Goal: Check status: Check status

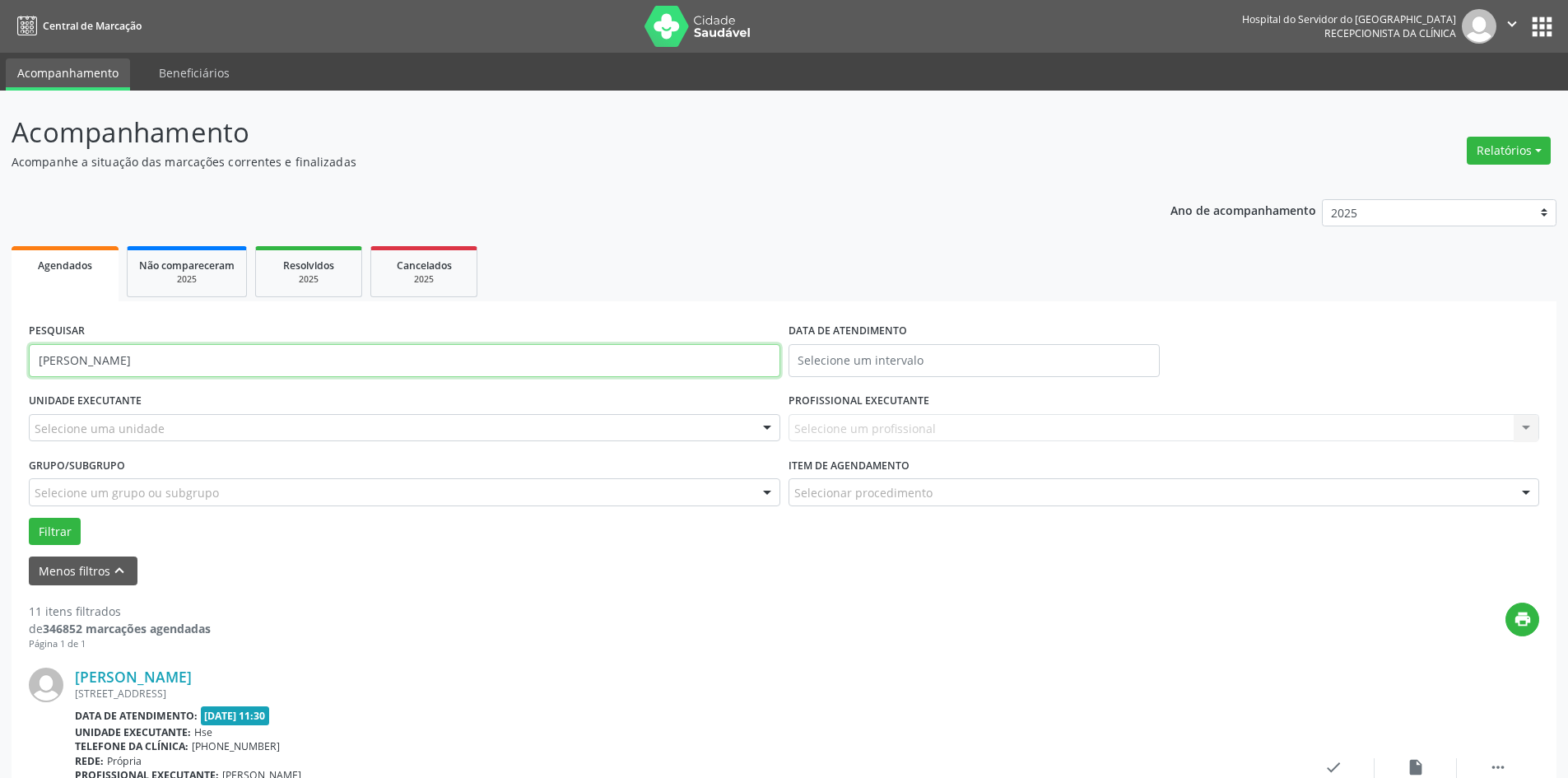
drag, startPoint x: 220, startPoint y: 364, endPoint x: 0, endPoint y: 349, distance: 220.5
click at [110, 355] on input "text" at bounding box center [403, 361] width 751 height 33
click at [44, 525] on button "Filtrar" at bounding box center [54, 532] width 52 height 28
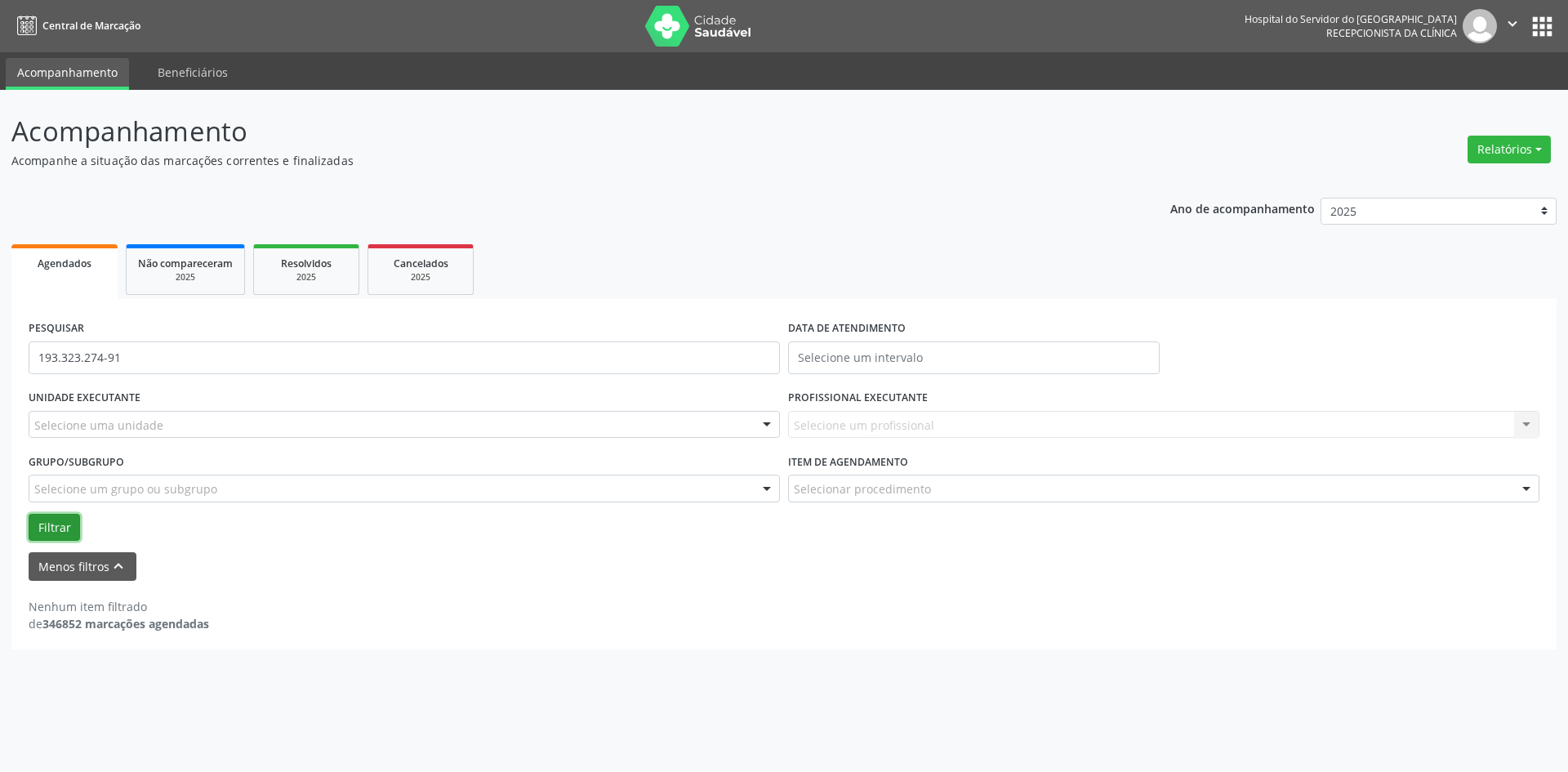
click at [38, 527] on button "Filtrar" at bounding box center [54, 528] width 52 height 28
drag, startPoint x: 178, startPoint y: 365, endPoint x: 0, endPoint y: 340, distance: 179.7
click at [0, 340] on div "Acompanhamento Acompanhe a situação das marcações correntes e finalizadas Relat…" at bounding box center [784, 431] width 1568 height 682
type input "[PERSON_NAME]"
click at [28, 514] on button "Filtrar" at bounding box center [54, 528] width 52 height 28
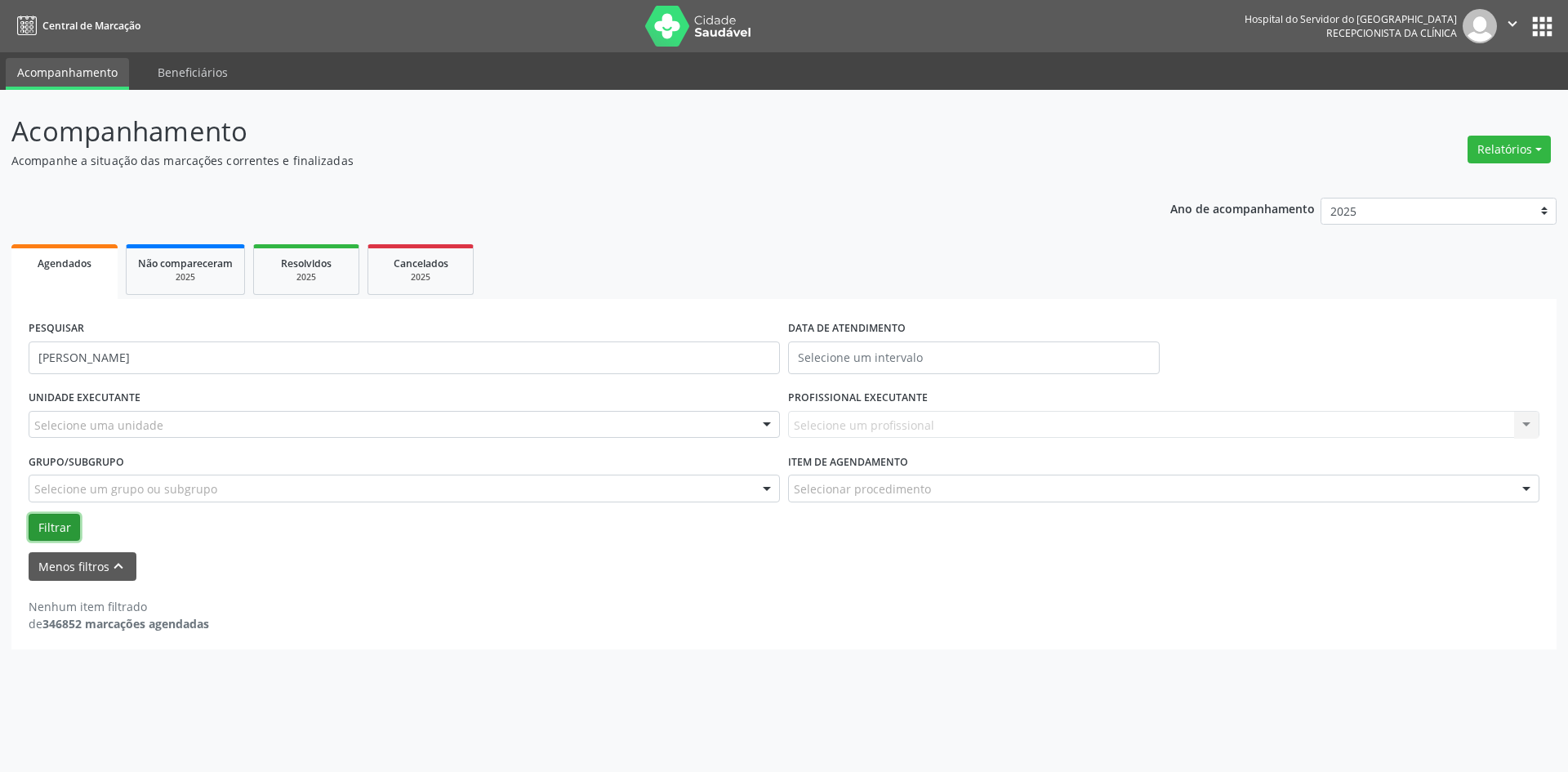
click at [61, 523] on button "Filtrar" at bounding box center [54, 528] width 52 height 28
drag, startPoint x: 227, startPoint y: 359, endPoint x: 6, endPoint y: 382, distance: 222.2
click at [6, 382] on div "Acompanhamento Acompanhe a situação das marcações correntes e finalizadas Relat…" at bounding box center [784, 431] width 1568 height 682
click at [168, 247] on link "Não compareceram 2025" at bounding box center [185, 270] width 119 height 51
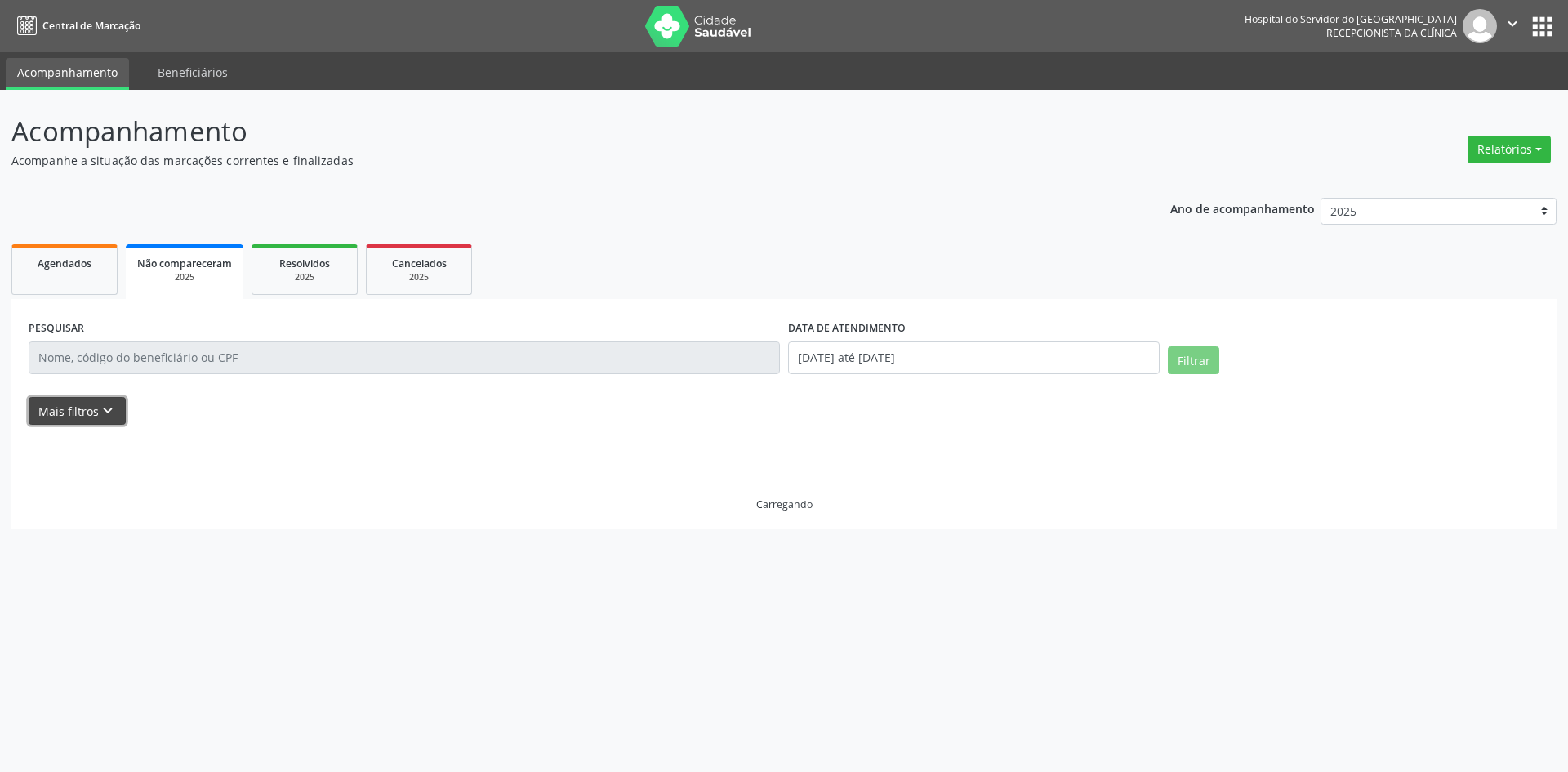
drag, startPoint x: 118, startPoint y: 408, endPoint x: 152, endPoint y: 408, distance: 34.0
click at [152, 408] on div "Mais filtros keyboard_arrow_down" at bounding box center [784, 411] width 1519 height 28
click at [885, 354] on input "[DATE] até [DATE]" at bounding box center [973, 358] width 371 height 33
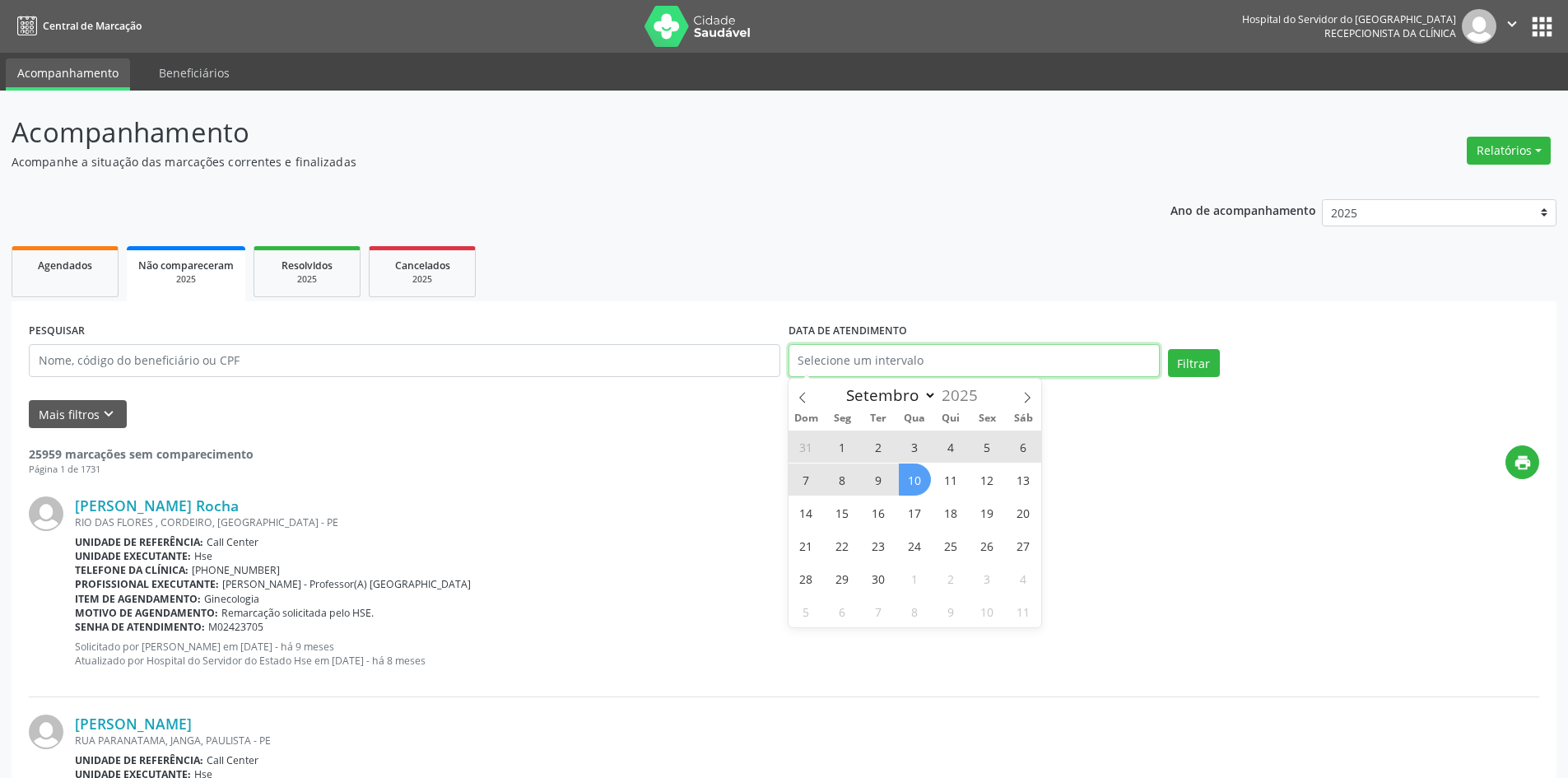
select select "0"
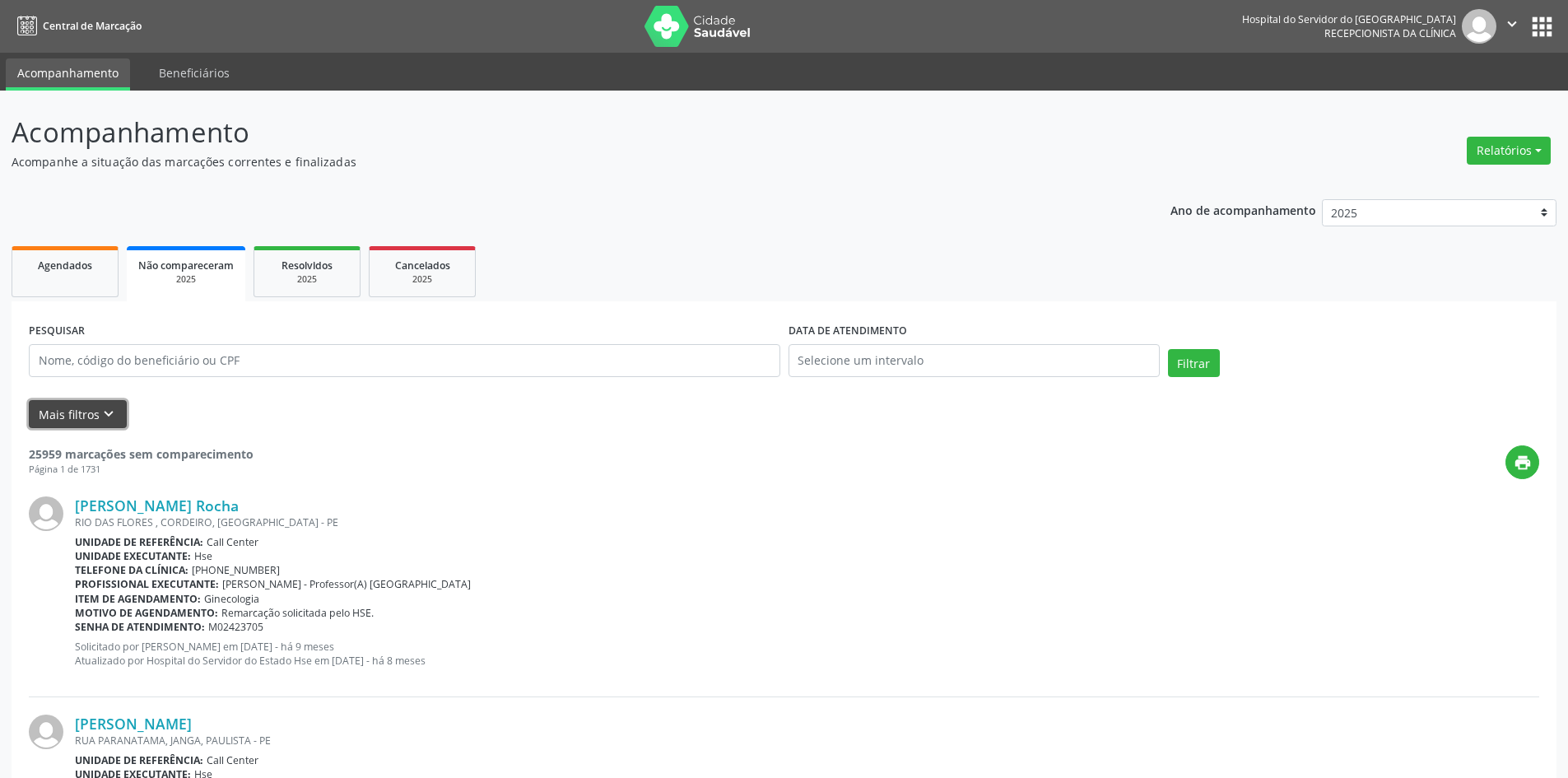
click at [101, 401] on button "Mais filtros keyboard_arrow_down" at bounding box center [77, 414] width 98 height 28
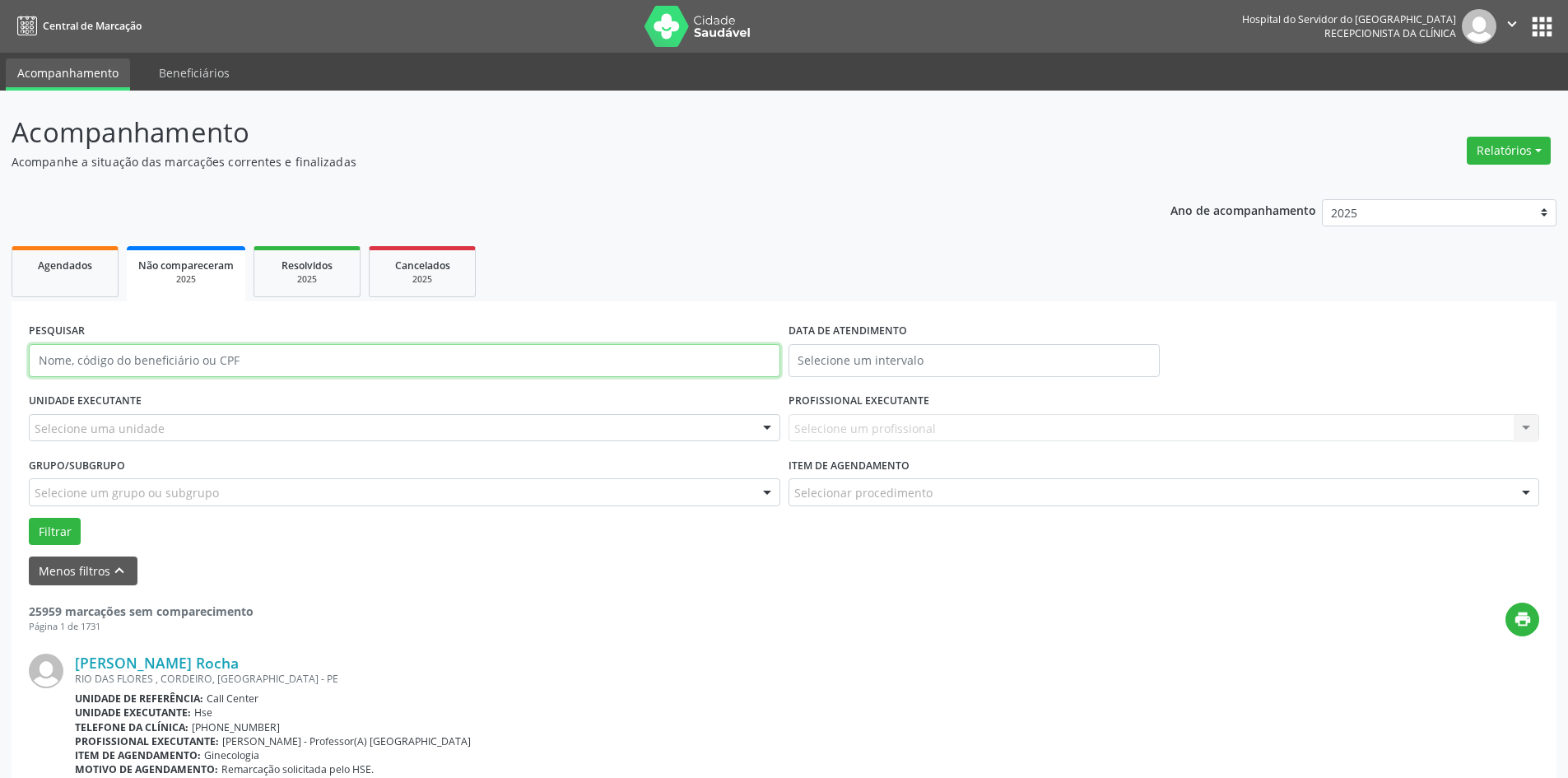
click at [134, 357] on input "text" at bounding box center [403, 361] width 751 height 33
paste input "[PERSON_NAME]"
type input "[PERSON_NAME]"
click at [28, 518] on button "Filtrar" at bounding box center [54, 532] width 52 height 28
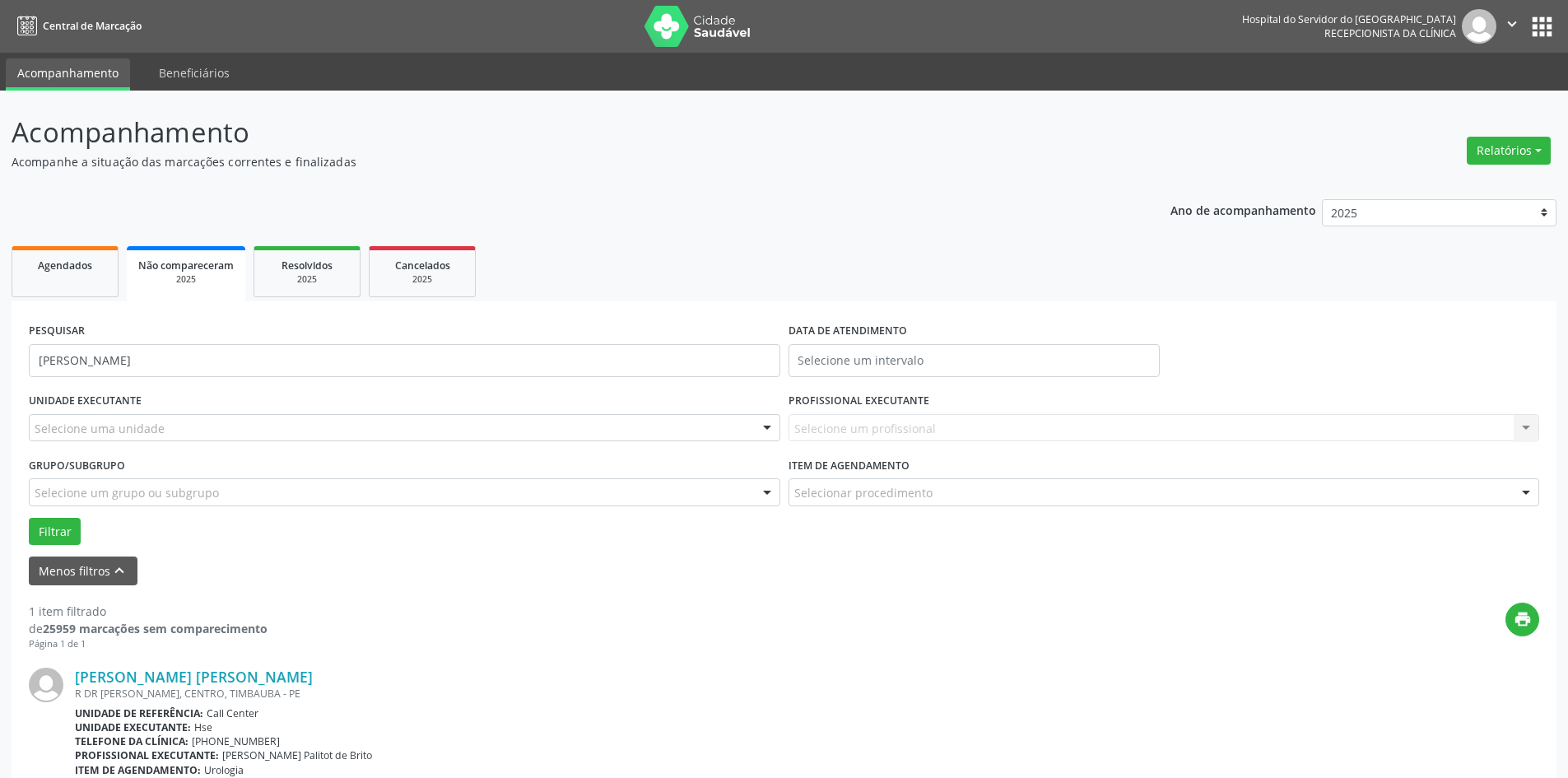
scroll to position [119, 0]
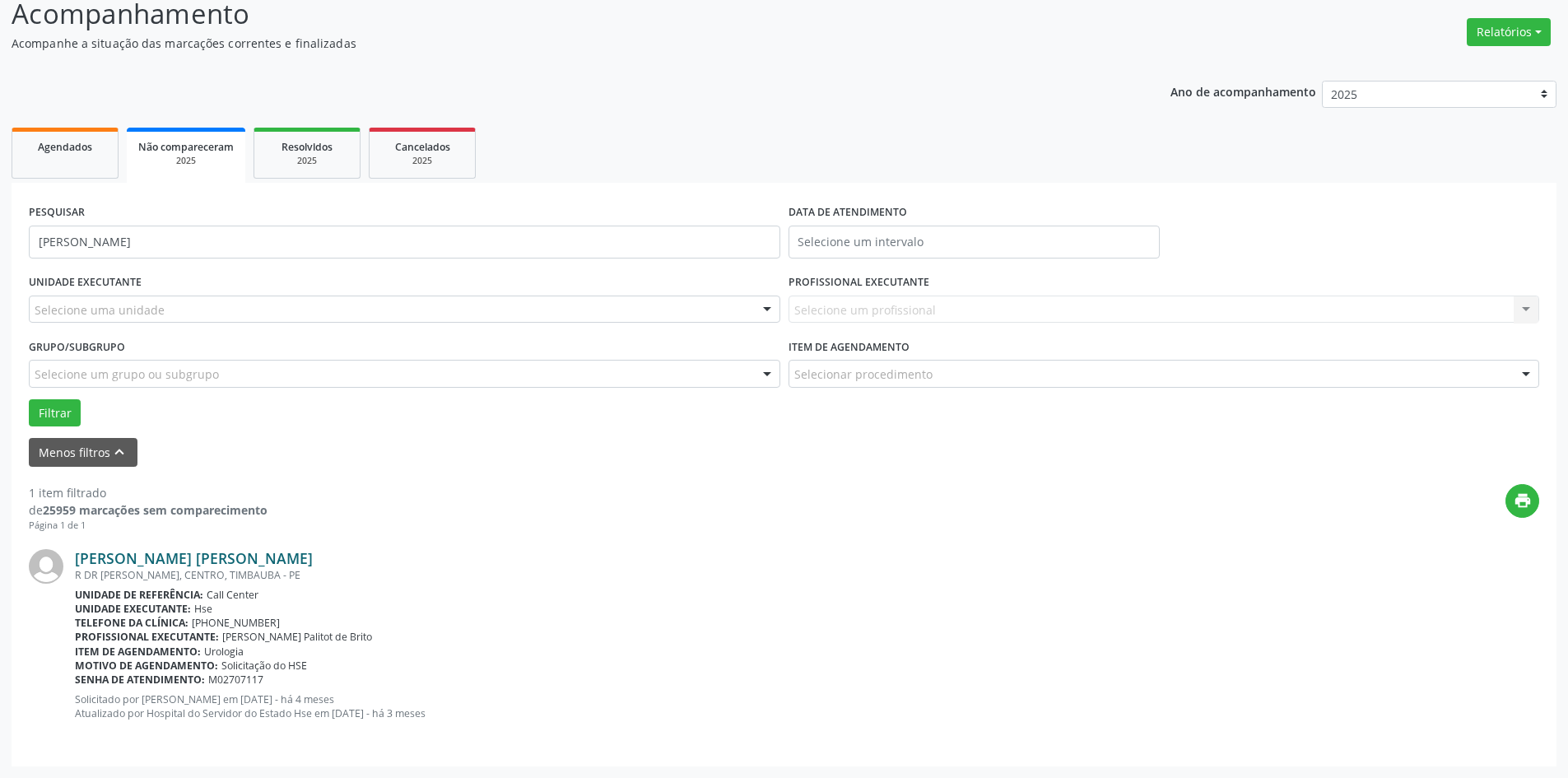
click at [220, 562] on link "[PERSON_NAME] [PERSON_NAME]" at bounding box center [194, 558] width 238 height 18
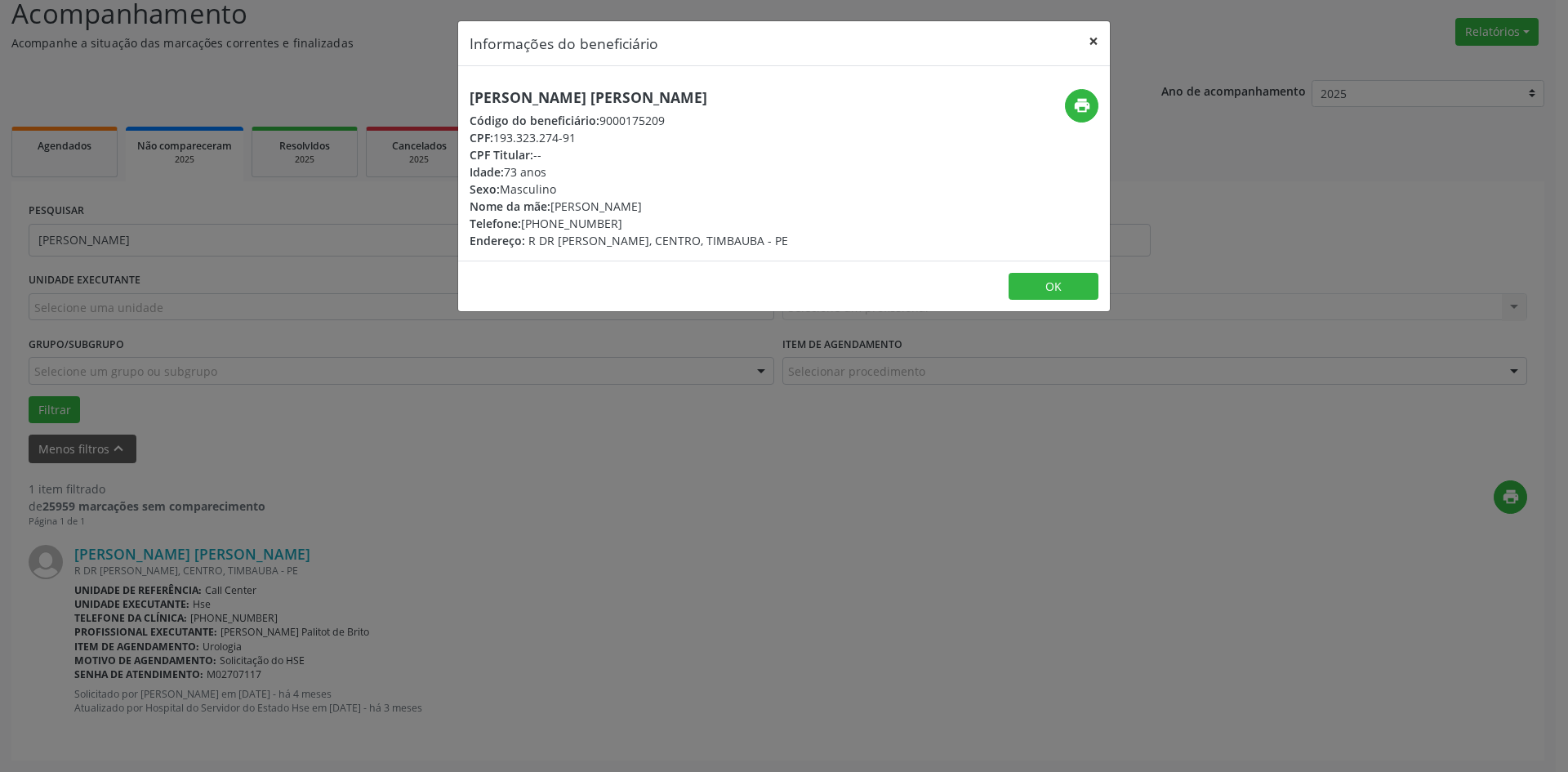
drag, startPoint x: 1093, startPoint y: 44, endPoint x: 822, endPoint y: 102, distance: 277.1
click at [1094, 44] on button "×" at bounding box center [1094, 41] width 33 height 40
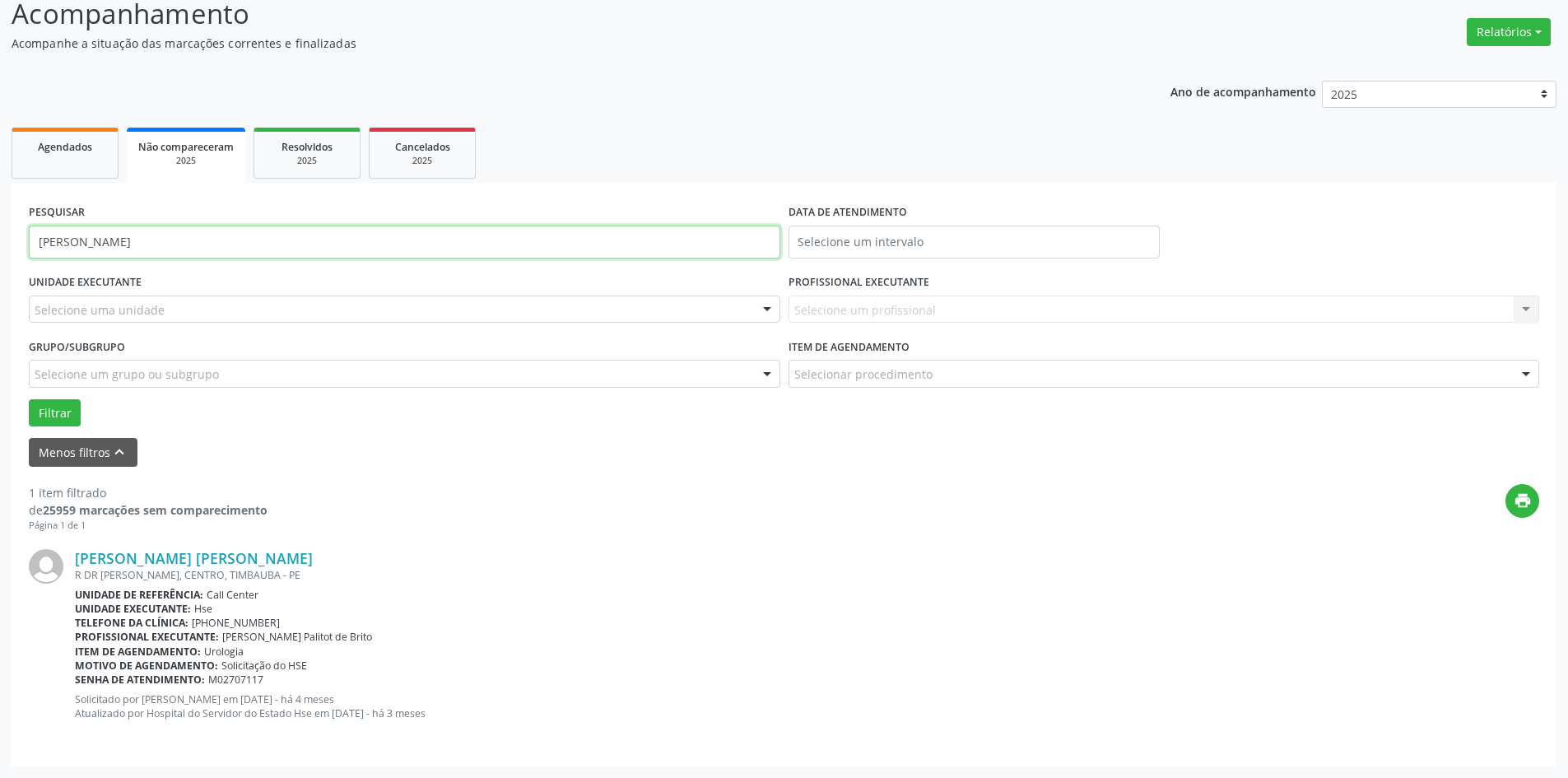
drag, startPoint x: 234, startPoint y: 242, endPoint x: 0, endPoint y: 243, distance: 234.0
click at [0, 243] on div "Acompanhamento Acompanhe a situação das marcações correntes e finalizadas Relat…" at bounding box center [784, 374] width 1568 height 806
click at [59, 150] on span "Agendados" at bounding box center [64, 146] width 54 height 14
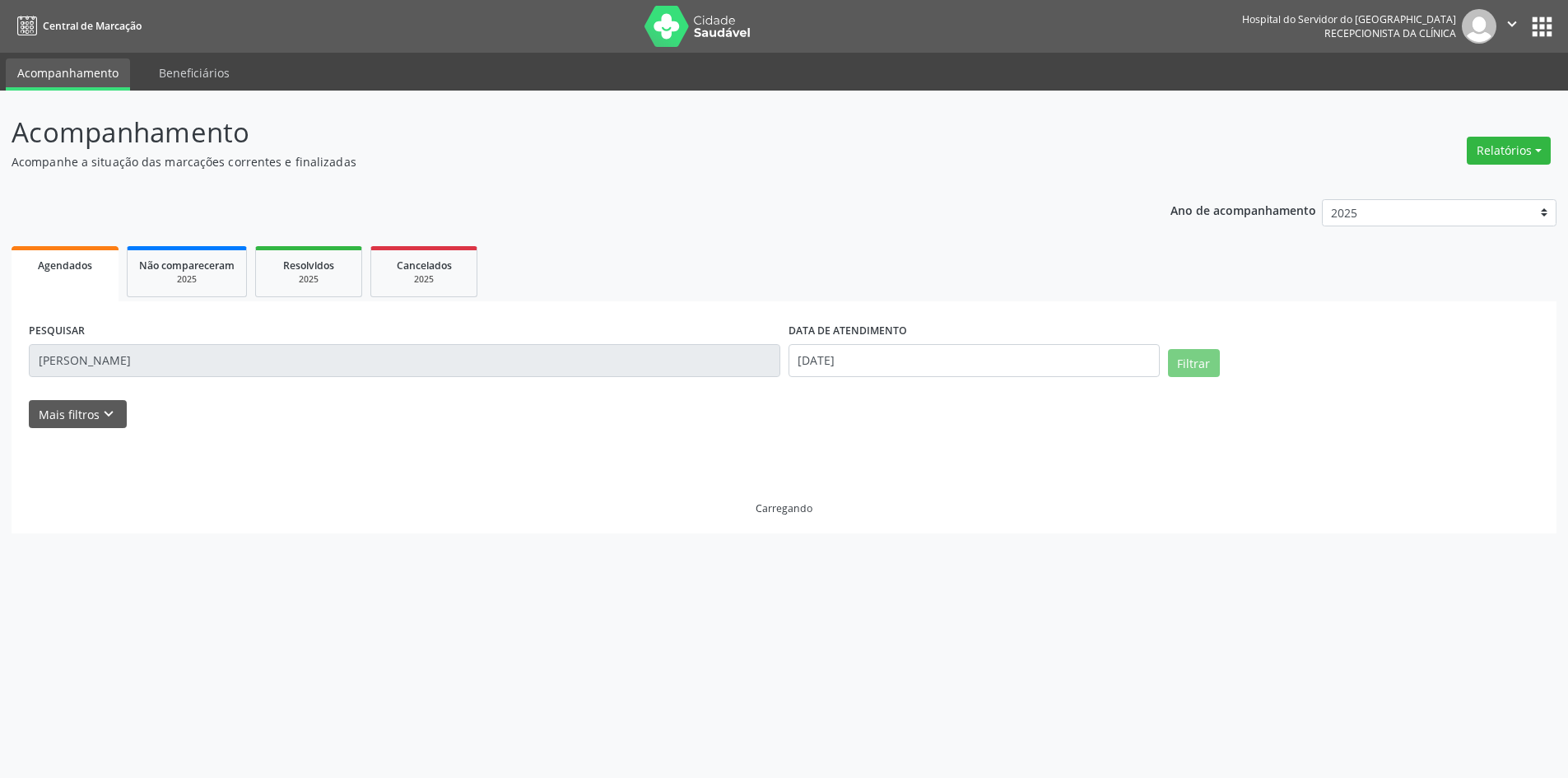
scroll to position [0, 0]
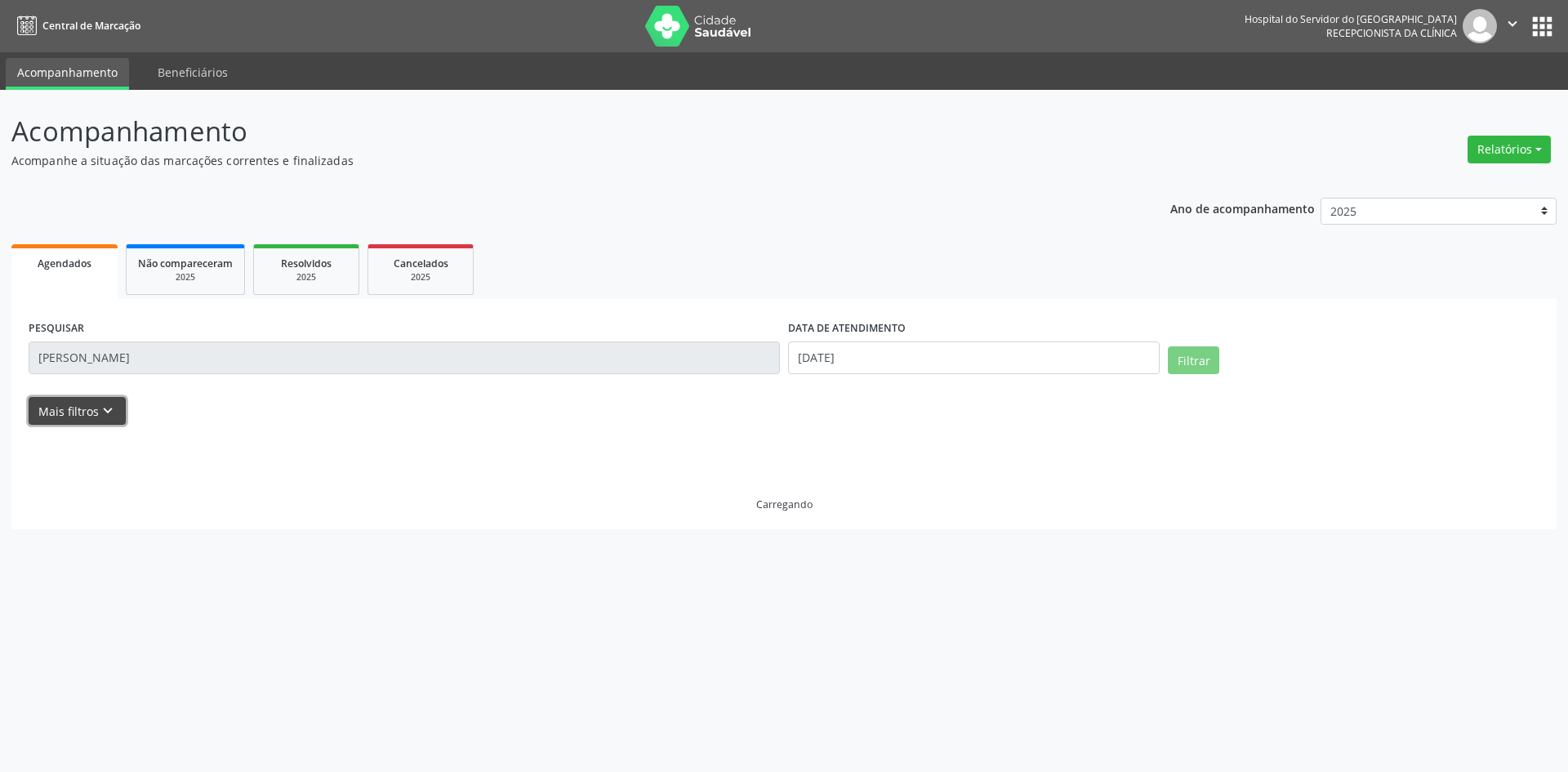
click at [89, 420] on button "Mais filtros keyboard_arrow_down" at bounding box center [76, 411] width 97 height 28
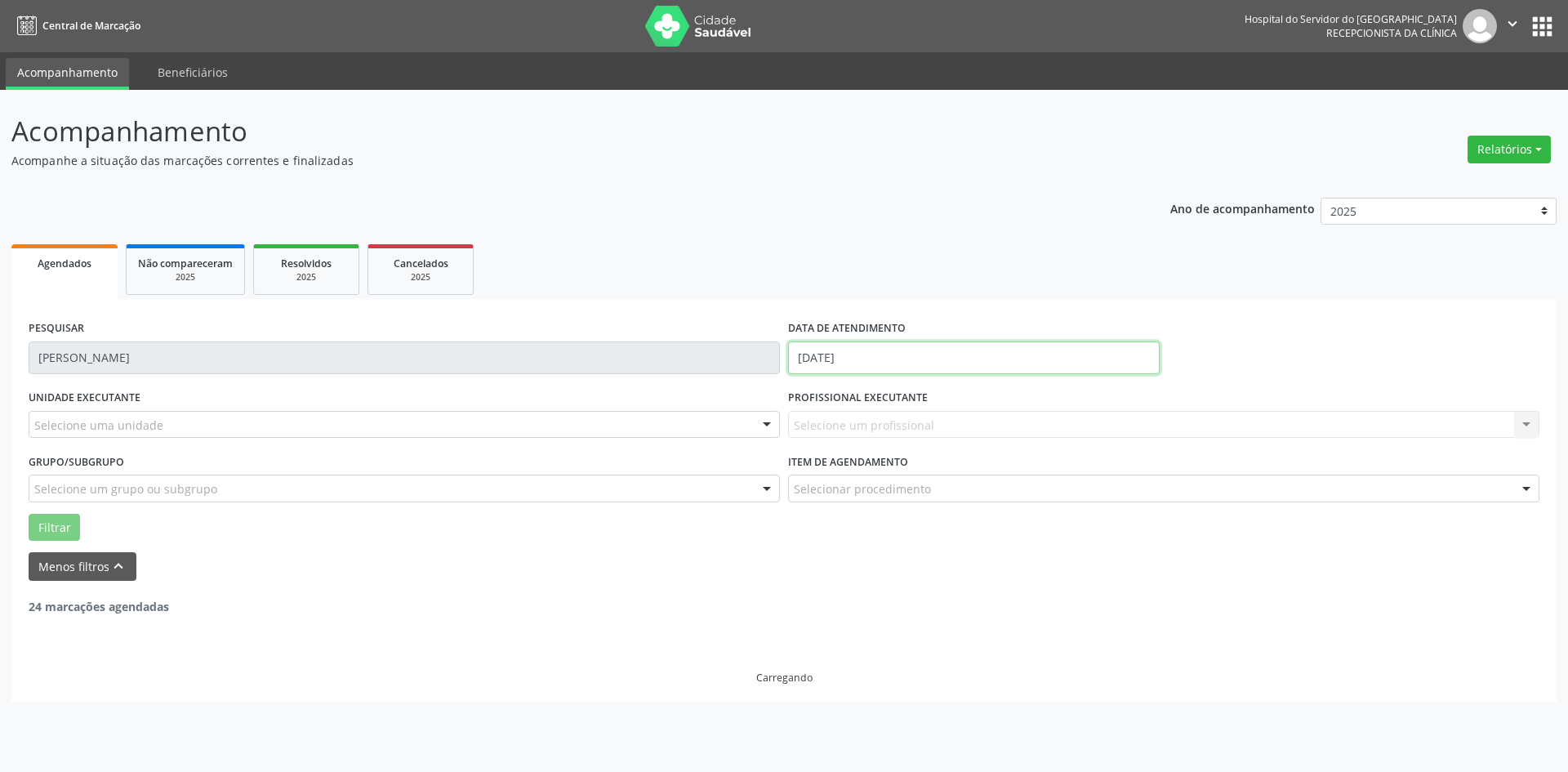
click at [847, 357] on input "[DATE]" at bounding box center [973, 358] width 371 height 33
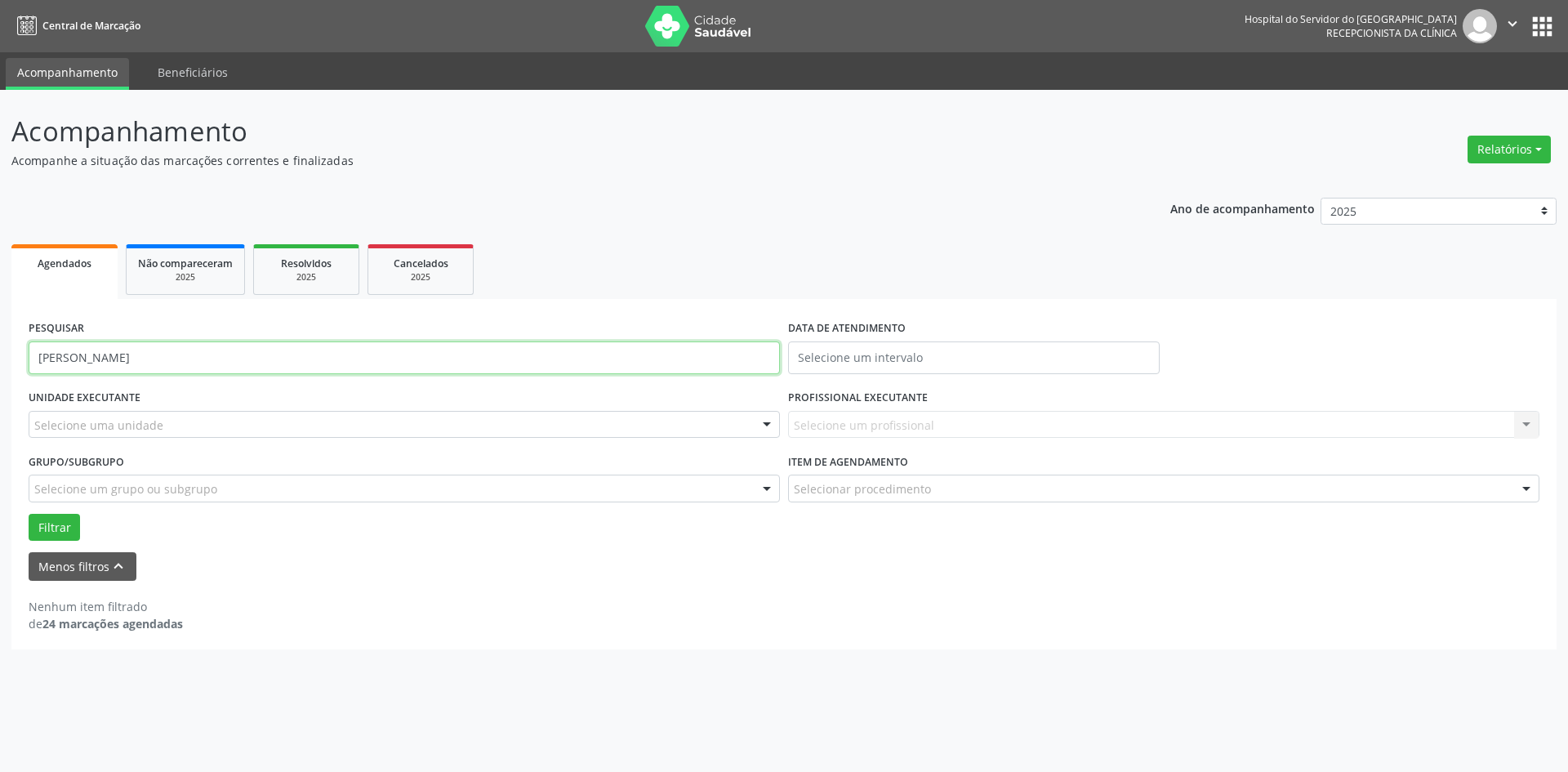
drag, startPoint x: 222, startPoint y: 363, endPoint x: 0, endPoint y: 363, distance: 222.0
click at [0, 363] on div "Acompanhamento Acompanhe a situação das marcações correntes e finalizadas Relat…" at bounding box center [784, 431] width 1568 height 682
type input "01816918415"
click at [28, 514] on button "Filtrar" at bounding box center [54, 528] width 52 height 28
click at [61, 532] on button "Filtrar" at bounding box center [54, 528] width 52 height 28
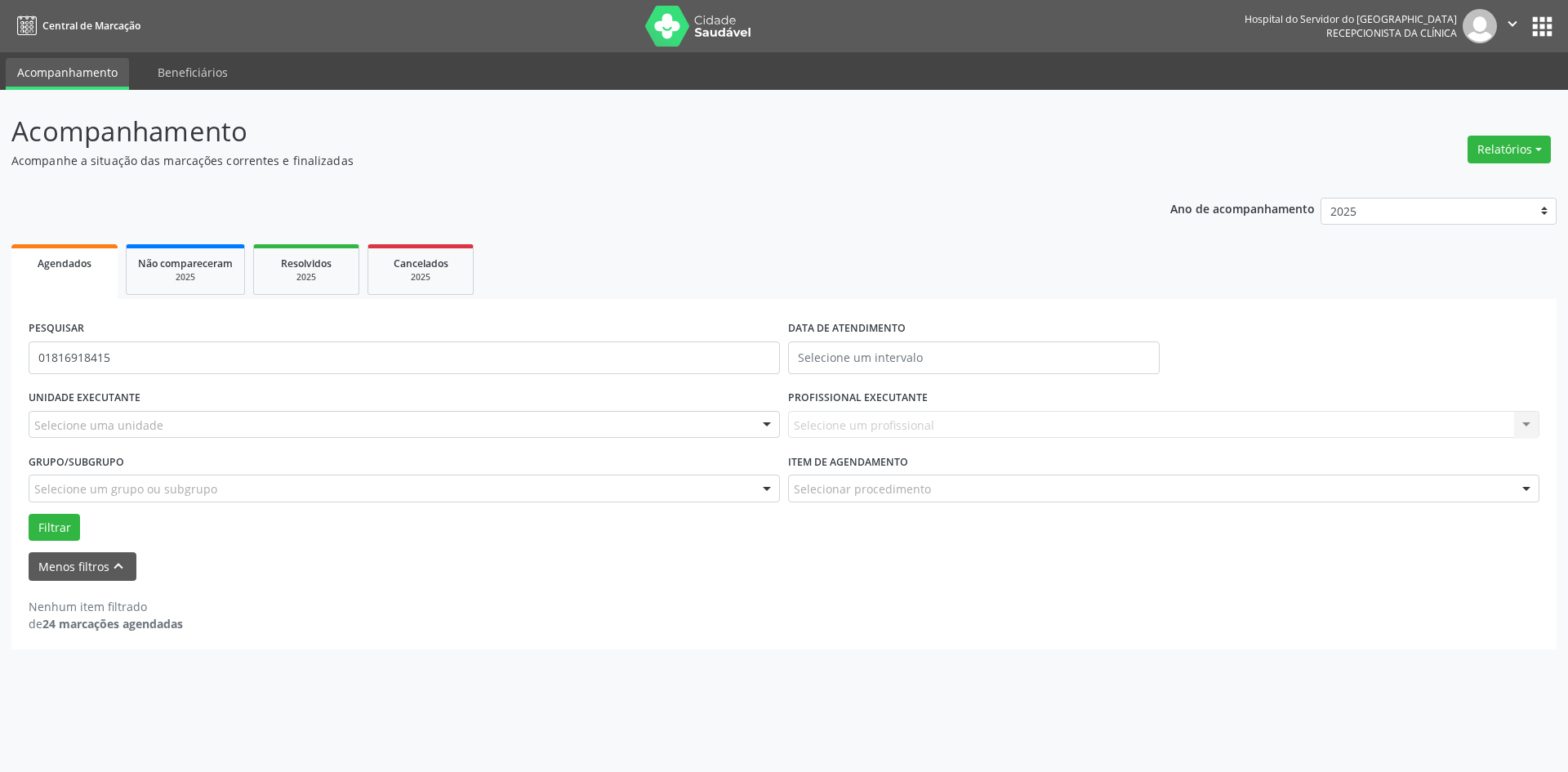
click at [47, 548] on form "PESQUISAR 01816918415 DATA DE ATENDIMENTO UNIDADE EXECUTANTE Selecione uma unid…" at bounding box center [784, 448] width 1511 height 264
drag, startPoint x: 146, startPoint y: 356, endPoint x: 0, endPoint y: 355, distance: 146.0
click at [0, 355] on div "Acompanhamento Acompanhe a situação das marcações correntes e finalizadas Relat…" at bounding box center [784, 431] width 1568 height 682
click at [199, 270] on span "Não compareceram" at bounding box center [185, 263] width 94 height 14
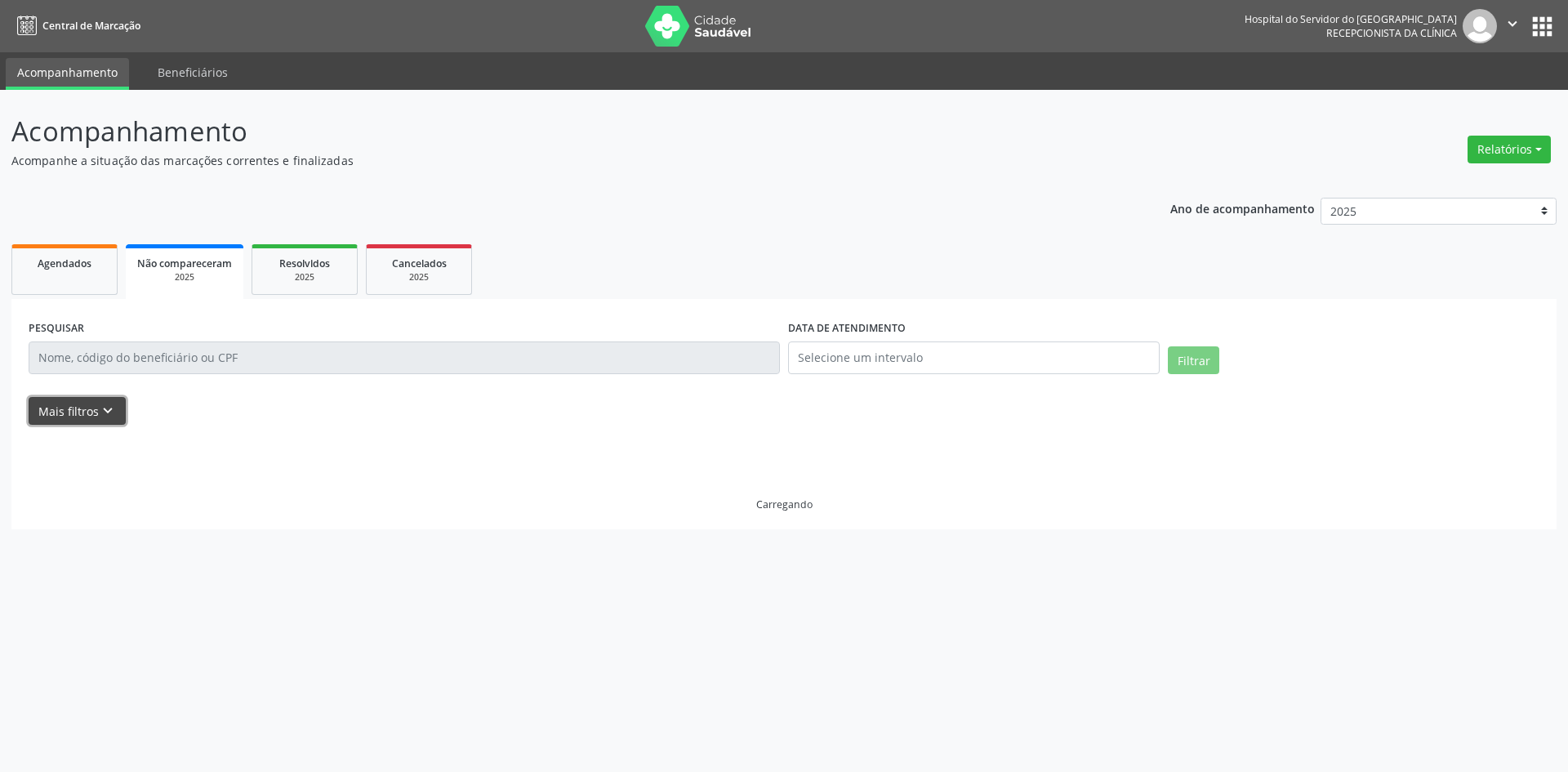
click at [104, 404] on icon "keyboard_arrow_down" at bounding box center [108, 411] width 18 height 18
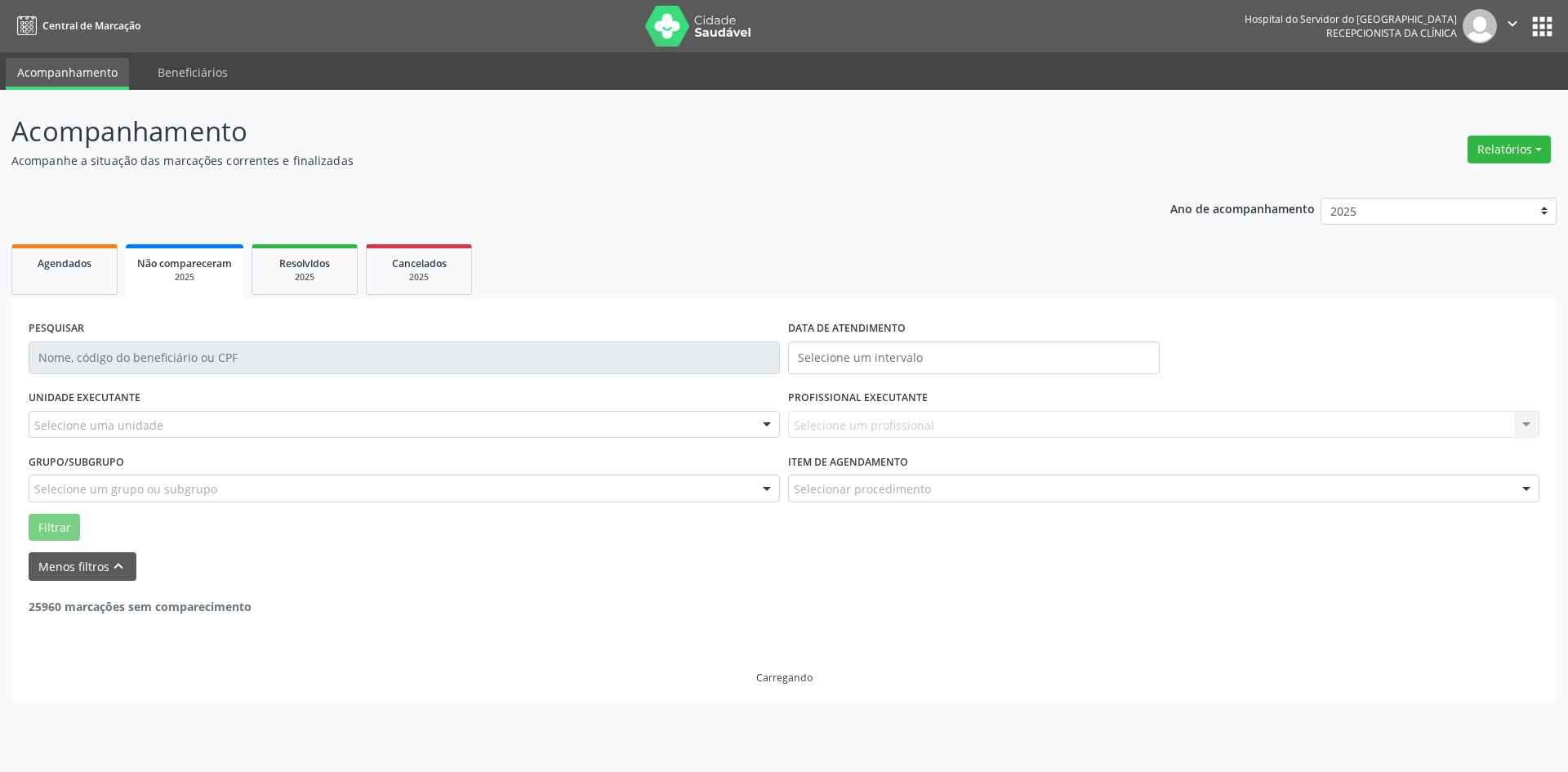
click at [621, 192] on div "Ano de acompanhamento 2025 2024 2023 2022 2021 Agendados Não compareceram 2025 …" at bounding box center [784, 444] width 1545 height 516
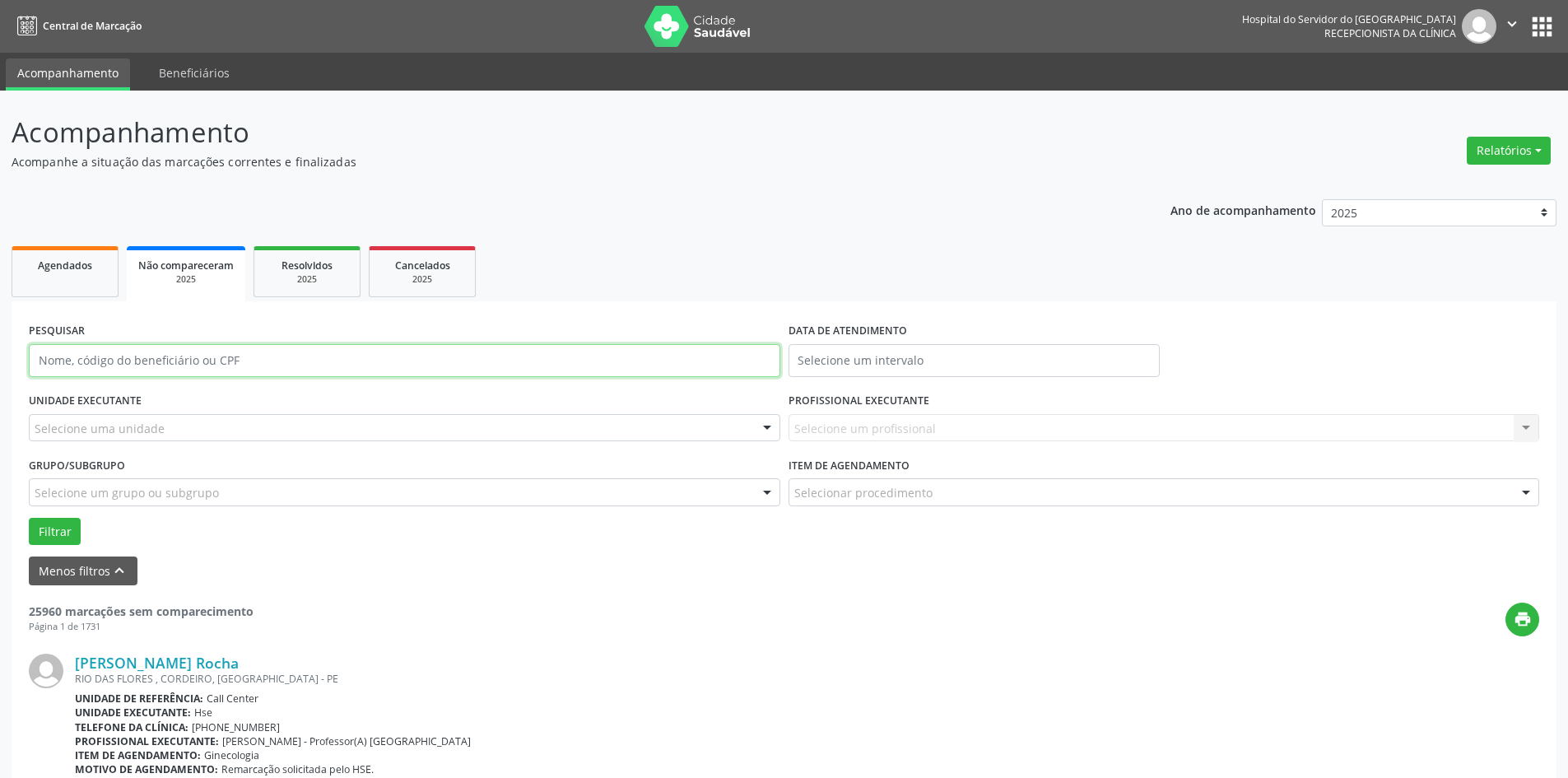
click at [286, 356] on input "text" at bounding box center [403, 361] width 751 height 33
paste input "01816918415"
type input "01816918415"
click at [28, 518] on button "Filtrar" at bounding box center [54, 532] width 52 height 28
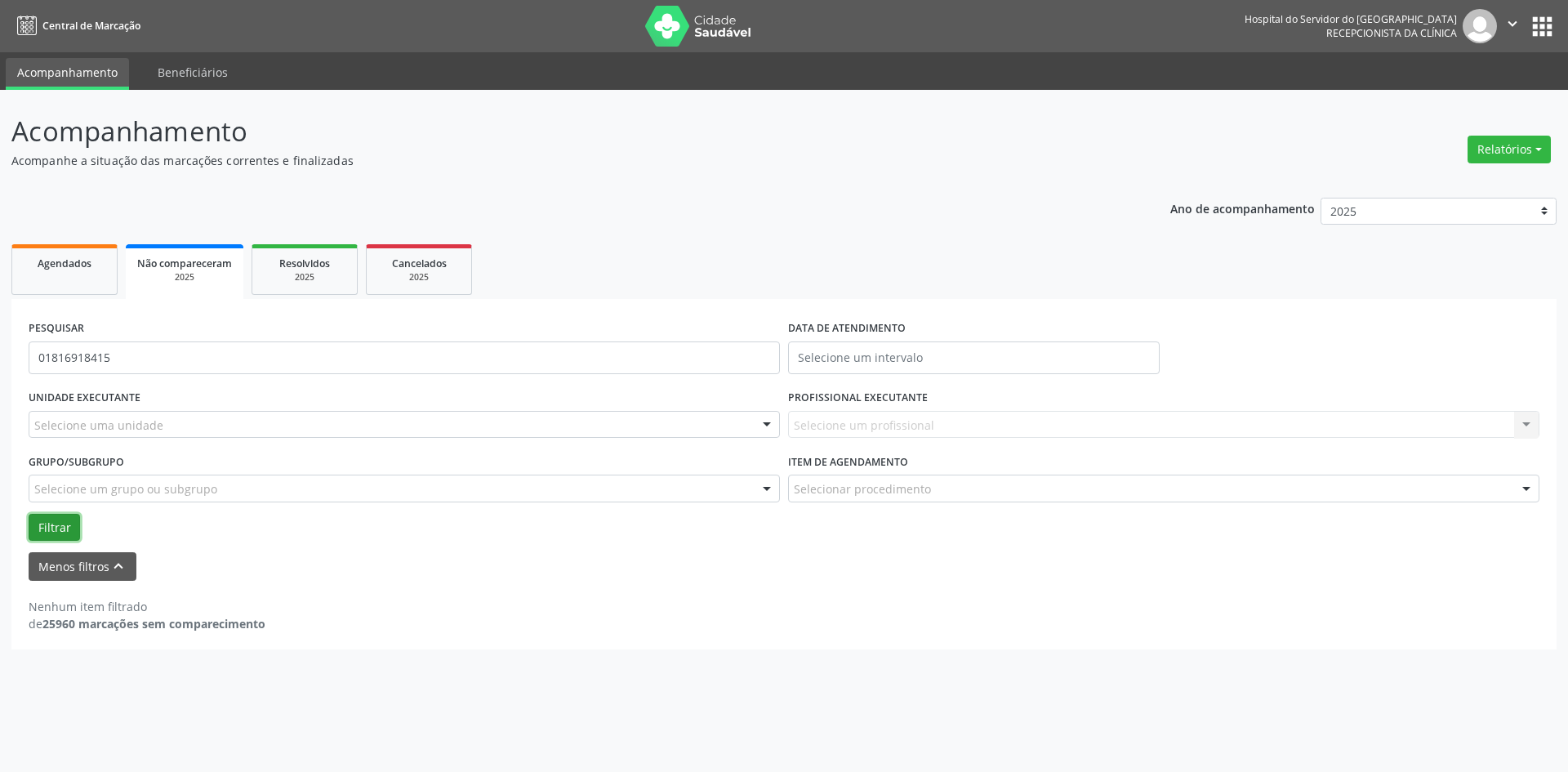
click at [46, 525] on button "Filtrar" at bounding box center [54, 528] width 52 height 28
drag, startPoint x: 139, startPoint y: 367, endPoint x: 0, endPoint y: 351, distance: 139.9
click at [0, 351] on div "Acompanhamento Acompanhe a situação das marcações correntes e finalizadas Relat…" at bounding box center [784, 431] width 1568 height 682
click at [42, 286] on link "Agendados" at bounding box center [64, 270] width 106 height 51
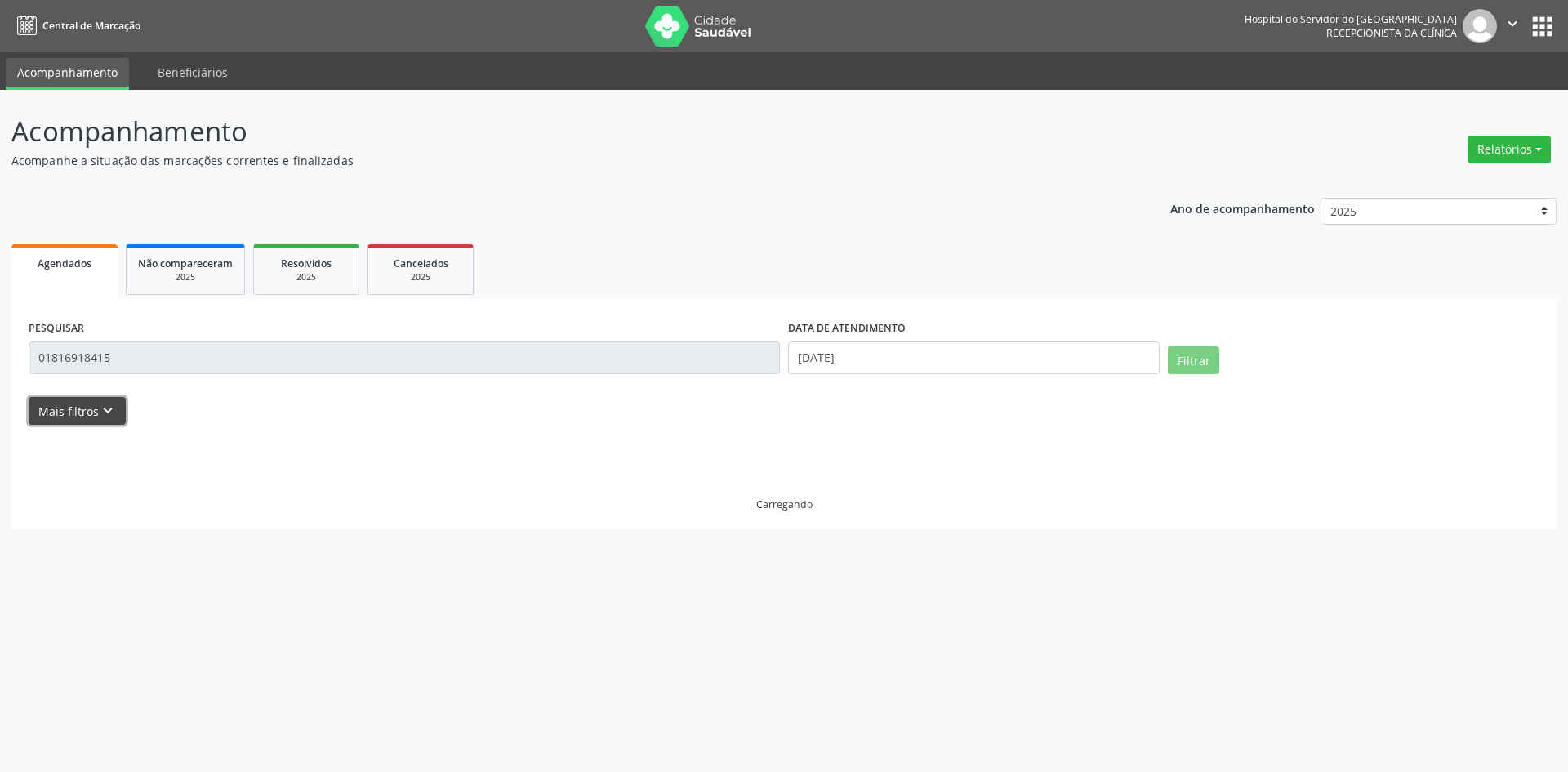
drag, startPoint x: 57, startPoint y: 411, endPoint x: 68, endPoint y: 389, distance: 24.6
click at [58, 411] on button "Mais filtros keyboard_arrow_down" at bounding box center [76, 411] width 97 height 28
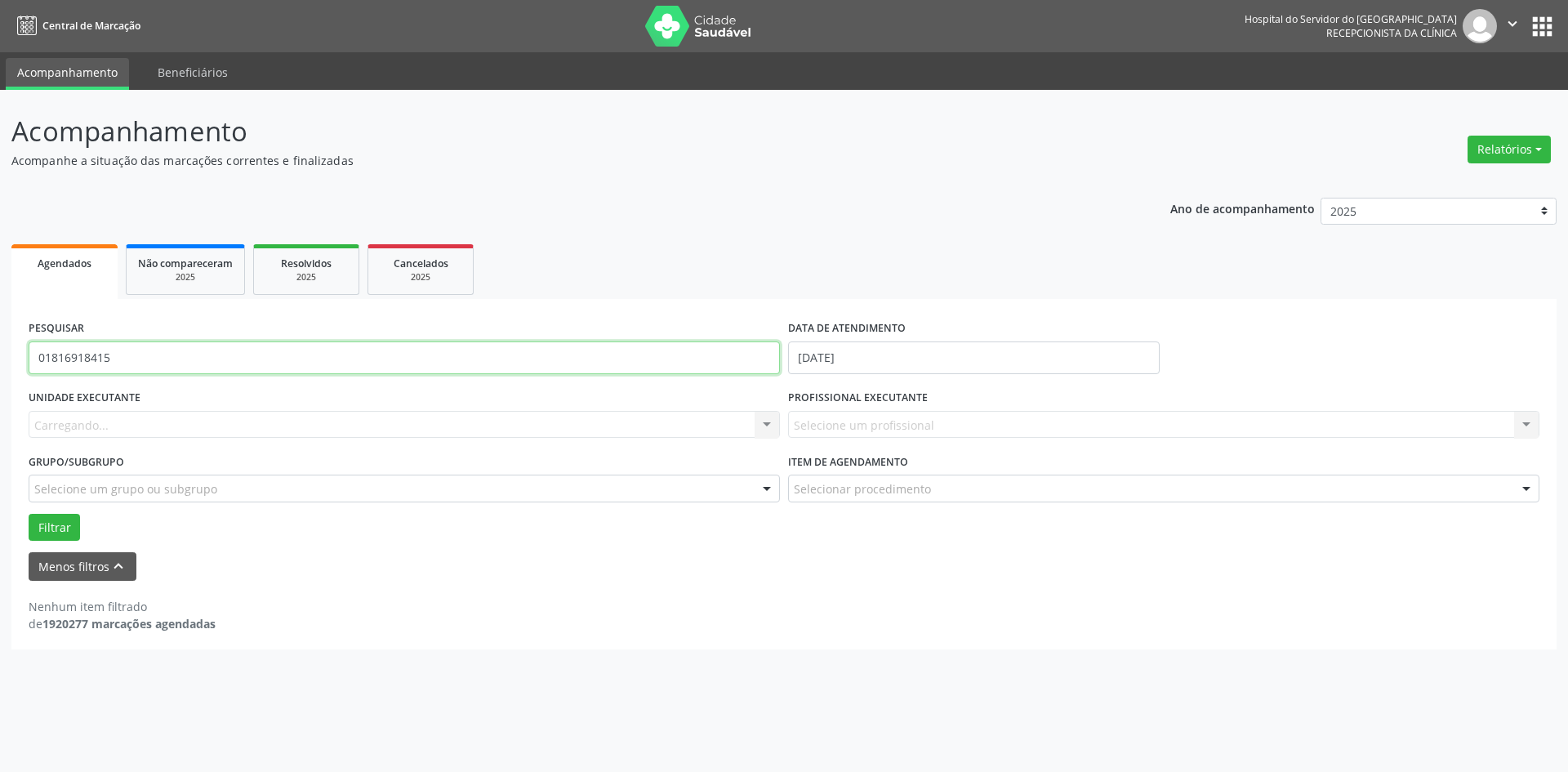
drag, startPoint x: 164, startPoint y: 356, endPoint x: 0, endPoint y: 359, distance: 164.0
click at [0, 359] on div "Acompanhamento Acompanhe a situação das marcações correntes e finalizadas Relat…" at bounding box center [784, 431] width 1568 height 682
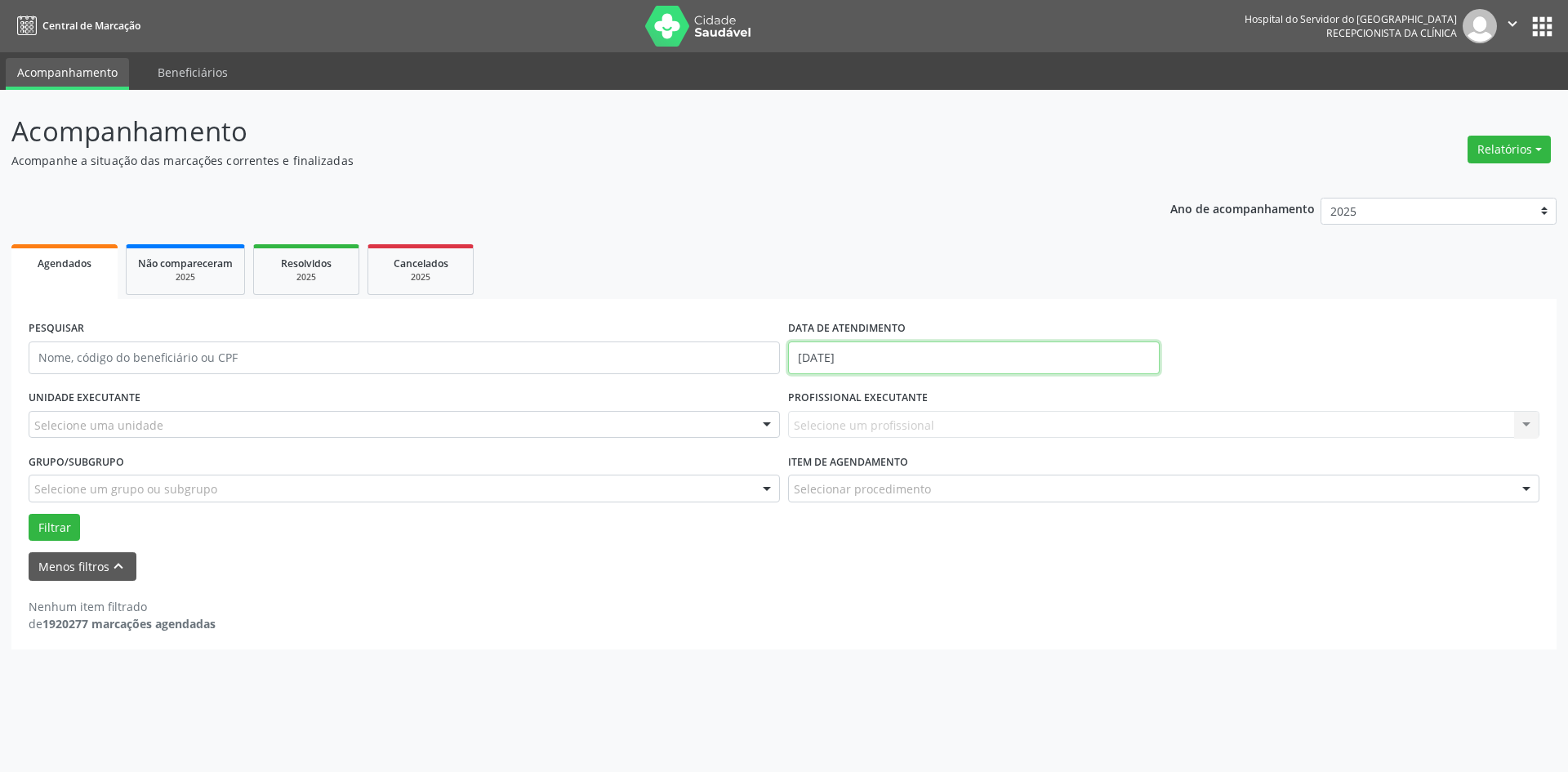
click at [831, 353] on input "[DATE]" at bounding box center [973, 358] width 371 height 33
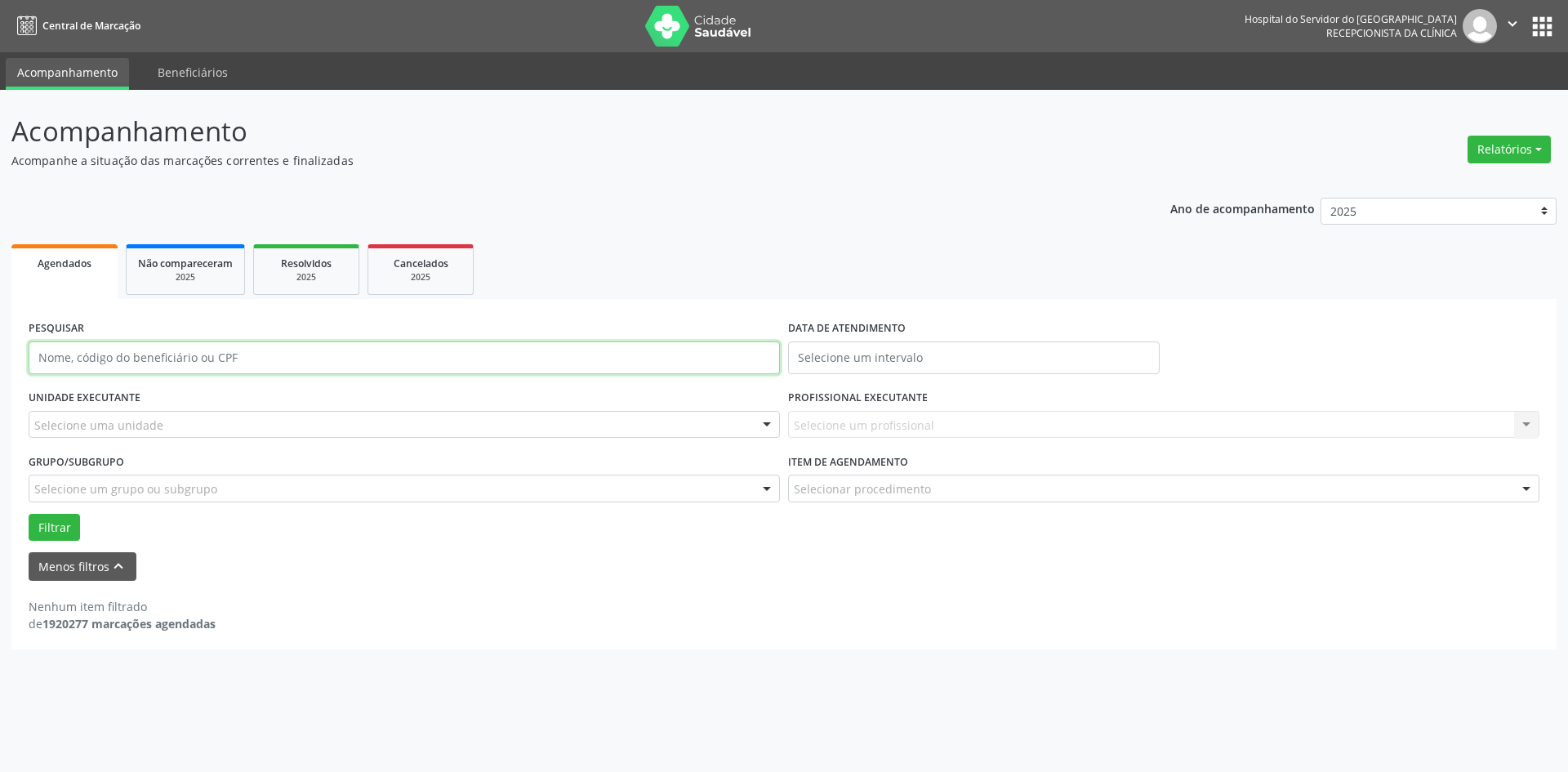
click at [109, 356] on input "text" at bounding box center [404, 358] width 752 height 33
paste input "01816918415"
type input "01816918415"
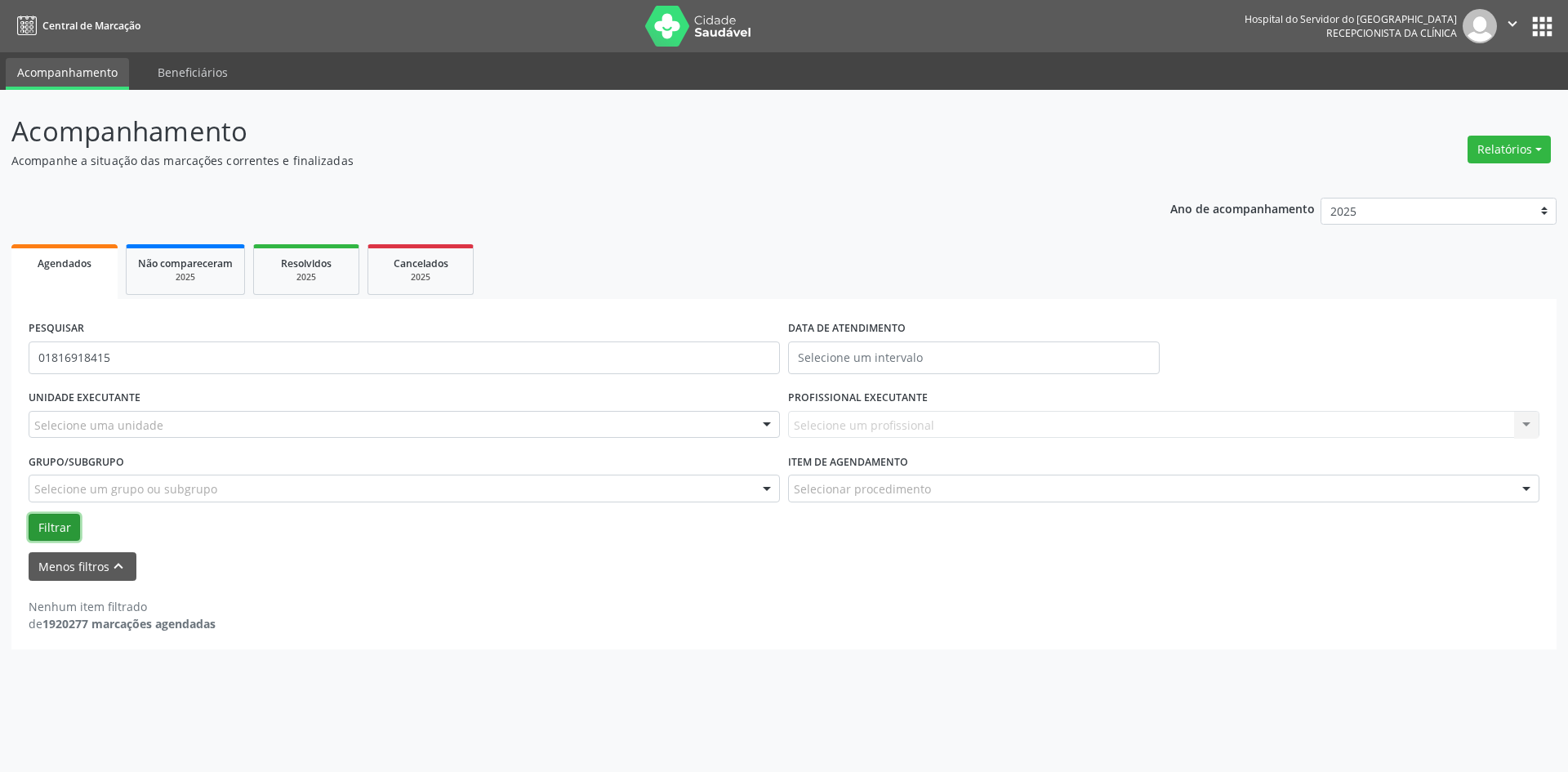
click at [66, 524] on button "Filtrar" at bounding box center [54, 528] width 52 height 28
drag, startPoint x: 133, startPoint y: 354, endPoint x: 0, endPoint y: 332, distance: 134.8
click at [0, 332] on div "Acompanhamento Acompanhe a situação das marcações correntes e finalizadas Relat…" at bounding box center [784, 431] width 1568 height 682
type input "[PERSON_NAME]"
click at [28, 514] on button "Filtrar" at bounding box center [54, 528] width 52 height 28
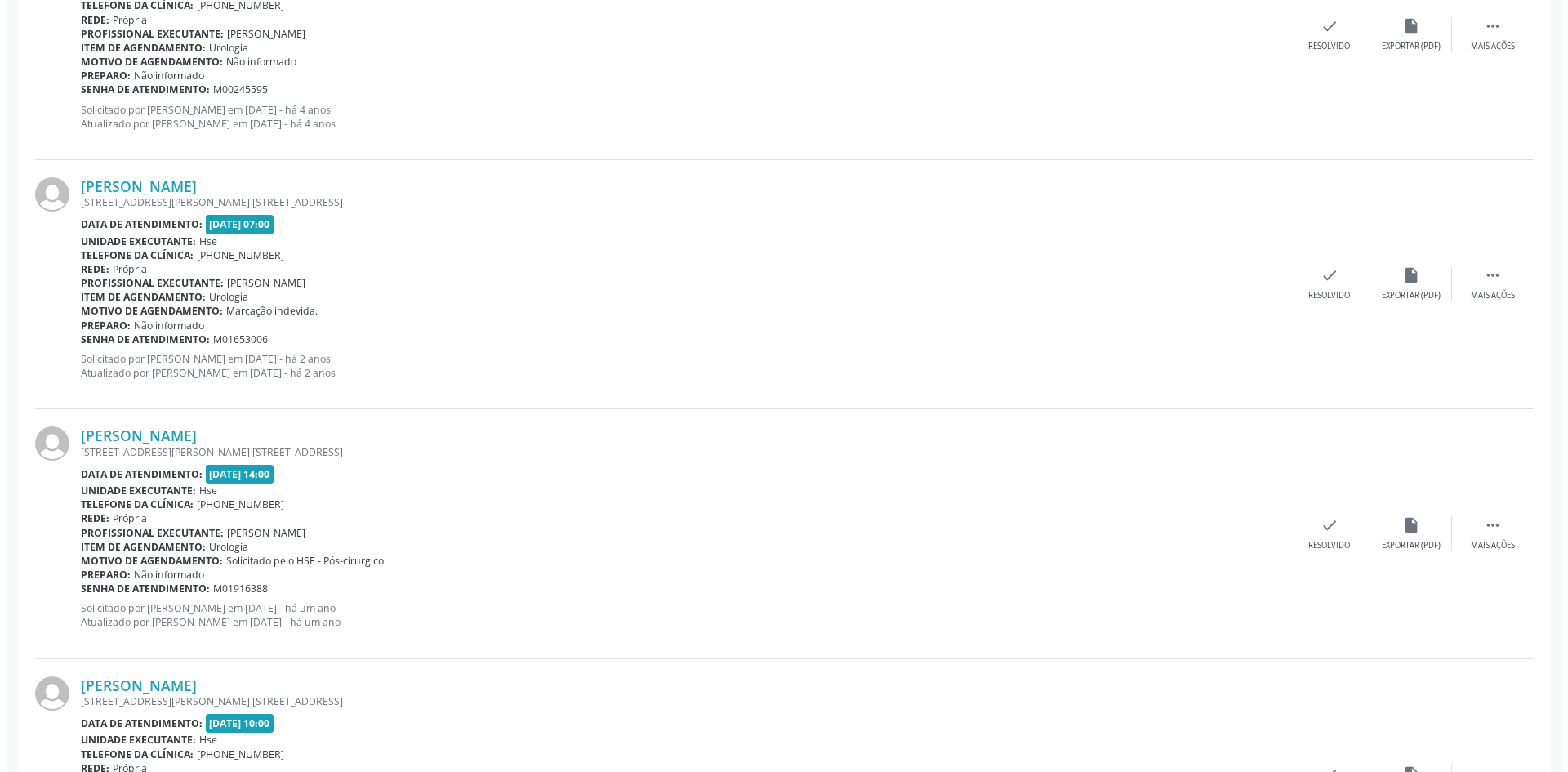
scroll to position [900, 0]
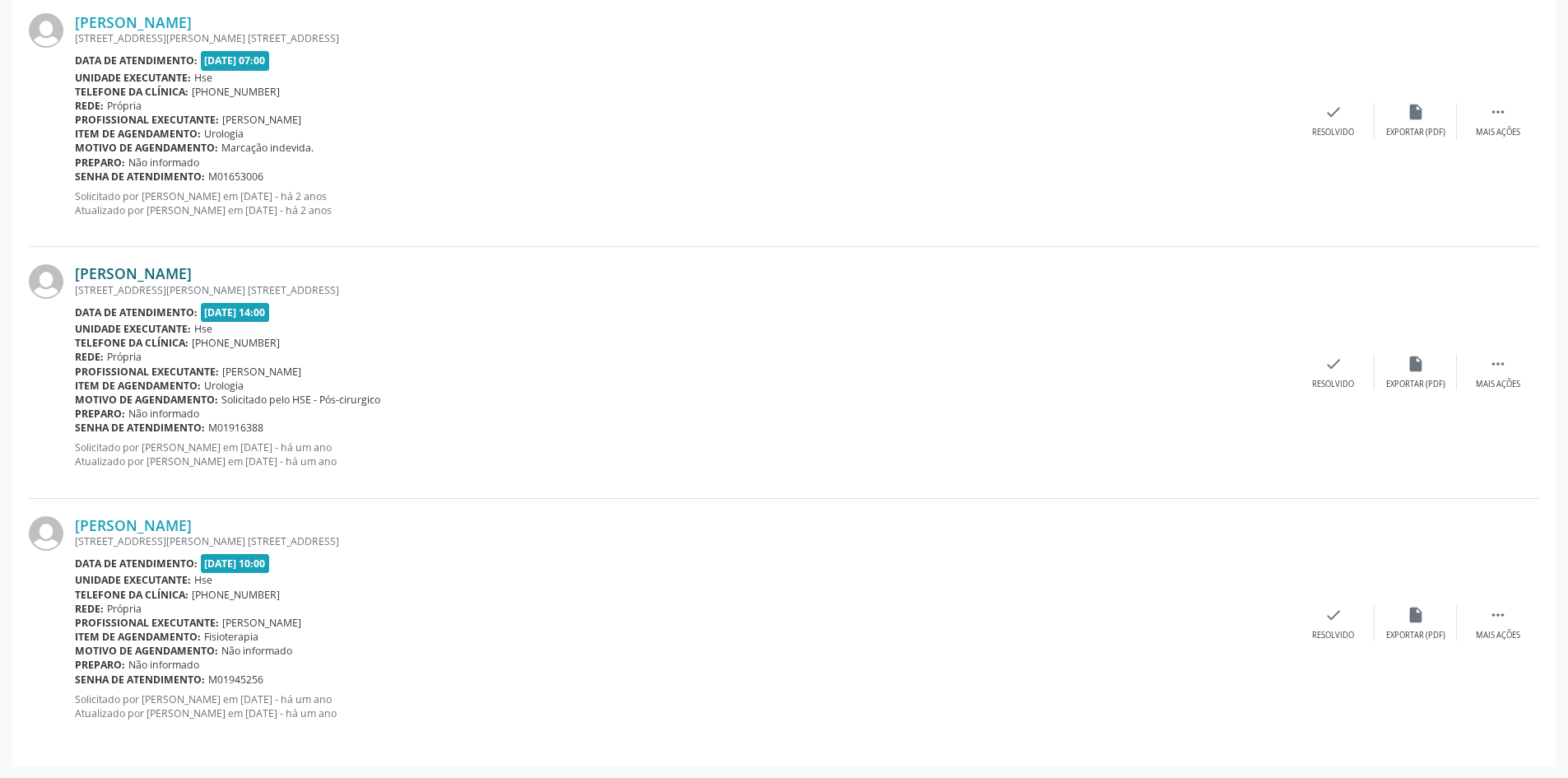
click at [192, 275] on link "[PERSON_NAME]" at bounding box center [134, 274] width 117 height 18
